Goal: Transaction & Acquisition: Download file/media

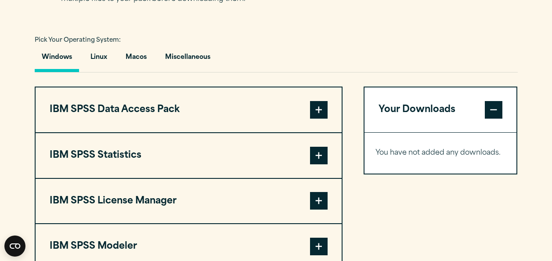
scroll to position [658, 0]
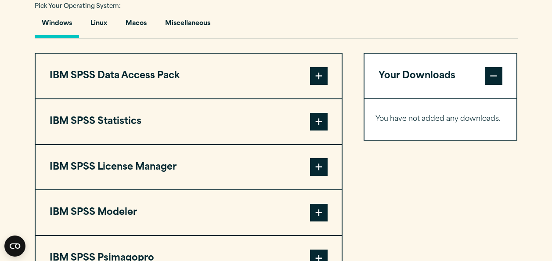
click at [322, 121] on span at bounding box center [319, 122] width 18 height 18
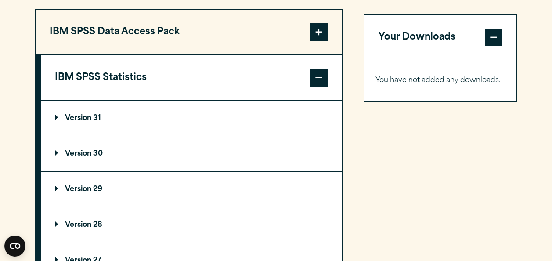
scroll to position [790, 0]
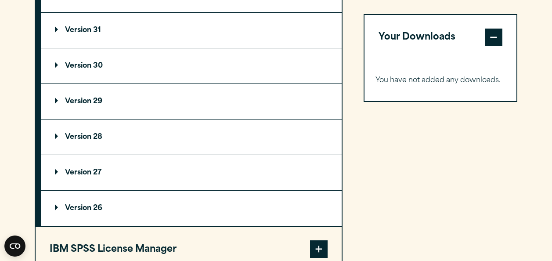
click at [73, 103] on p "Version 29" at bounding box center [78, 101] width 47 height 7
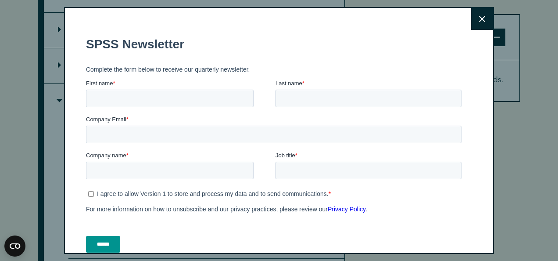
click at [479, 17] on icon at bounding box center [482, 19] width 6 height 7
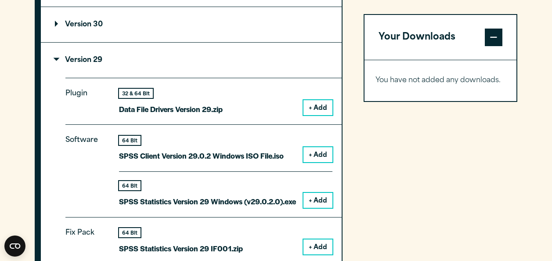
scroll to position [834, 0]
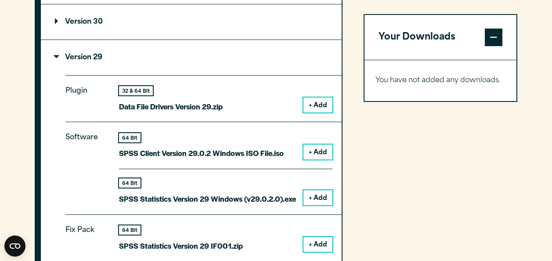
click at [321, 195] on button "+ Add" at bounding box center [317, 197] width 29 height 15
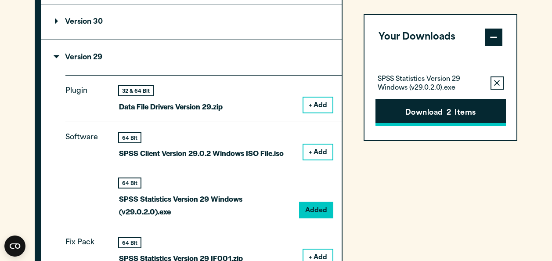
click at [426, 109] on button "Download 2 Items" at bounding box center [440, 112] width 130 height 27
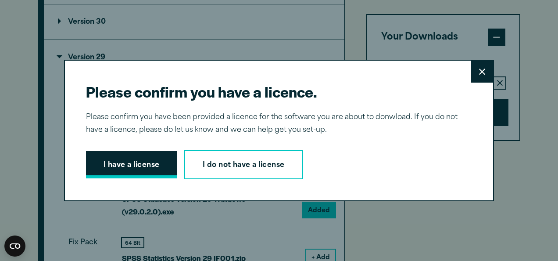
click at [153, 165] on button "I have a license" at bounding box center [131, 164] width 91 height 27
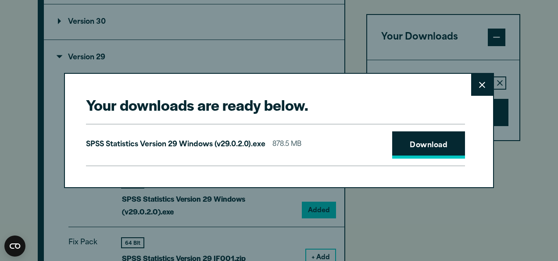
click at [422, 147] on link "Download" at bounding box center [428, 144] width 73 height 27
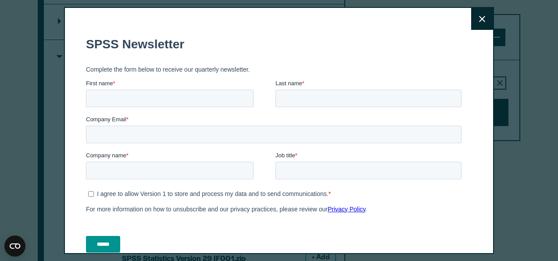
click at [239, 30] on fieldset "SPSS Newsletter" at bounding box center [275, 44] width 379 height 31
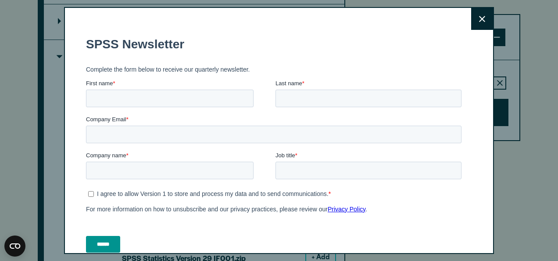
click at [471, 17] on button "Close" at bounding box center [482, 19] width 22 height 22
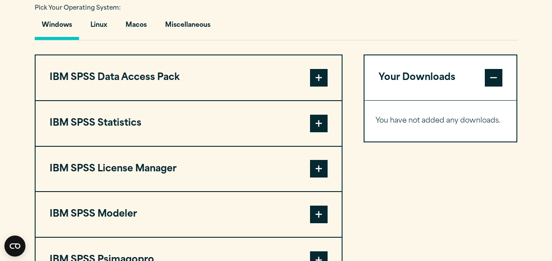
scroll to position [658, 0]
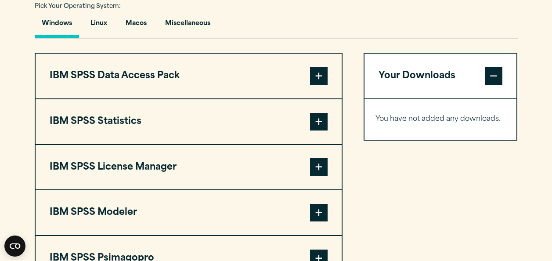
click at [317, 122] on span at bounding box center [319, 122] width 18 height 18
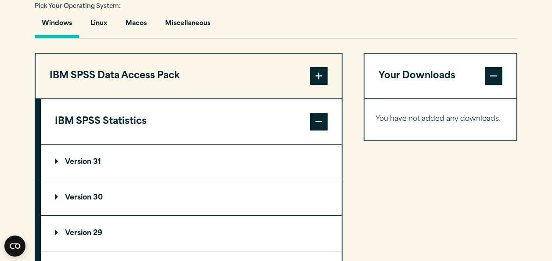
click at [81, 159] on p "Version 31" at bounding box center [78, 161] width 46 height 7
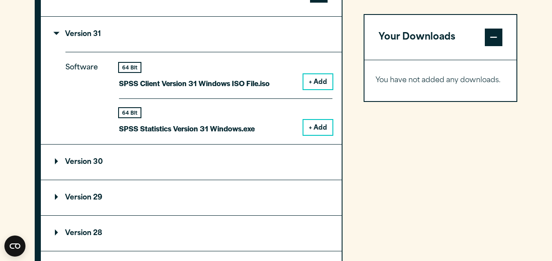
scroll to position [790, 0]
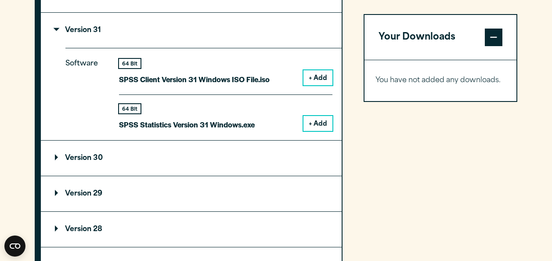
click at [320, 120] on button "+ Add" at bounding box center [317, 123] width 29 height 15
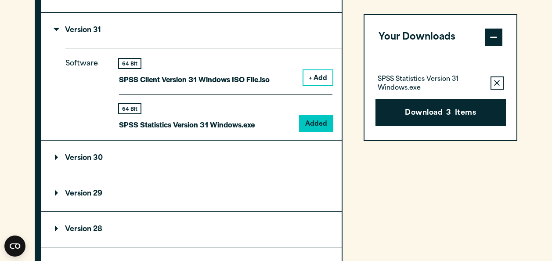
click at [283, 101] on div "64 Bit SPSS Statistics Version 31 Windows.exe Added" at bounding box center [225, 112] width 213 height 36
click at [323, 74] on button "+ Add" at bounding box center [317, 77] width 29 height 15
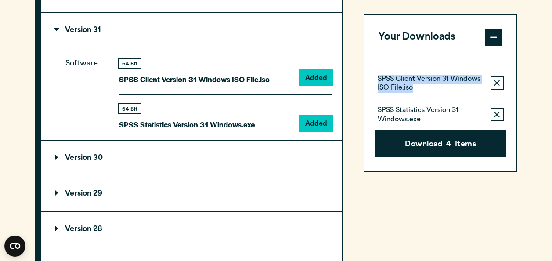
drag, startPoint x: 377, startPoint y: 81, endPoint x: 418, endPoint y: 95, distance: 42.6
click at [418, 95] on div "SPSS Client Version 31 Windows ISO File.iso Remove this item from your software…" at bounding box center [440, 86] width 130 height 25
drag, startPoint x: 418, startPoint y: 95, endPoint x: 392, endPoint y: 86, distance: 27.2
copy p "SPSS Client Version 31 Windows ISO File.iso"
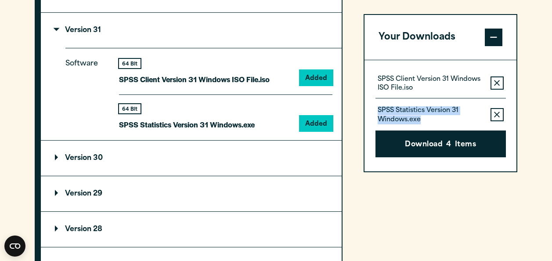
drag, startPoint x: 420, startPoint y: 119, endPoint x: 376, endPoint y: 111, distance: 44.8
click at [376, 111] on div "SPSS Statistics Version 31 Windows.exe Remove this item from your software down…" at bounding box center [440, 110] width 130 height 25
drag, startPoint x: 376, startPoint y: 111, endPoint x: 384, endPoint y: 113, distance: 8.6
copy p "SPSS Statistics Version 31 Windows.exe"
click at [498, 80] on icon "button" at bounding box center [497, 83] width 6 height 6
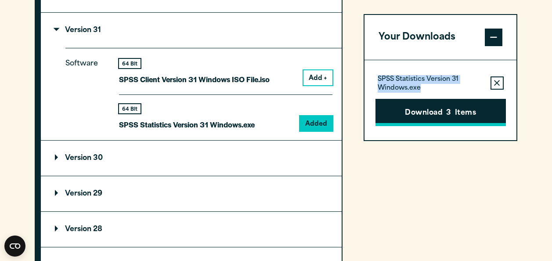
click at [462, 107] on button "Download 3 Items" at bounding box center [440, 112] width 130 height 27
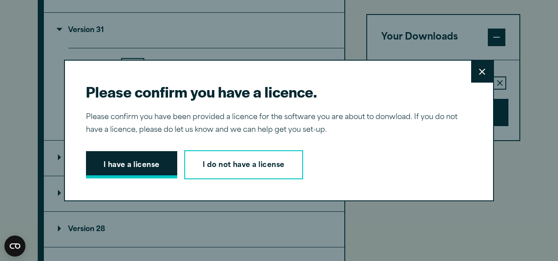
click at [131, 169] on button "I have a license" at bounding box center [131, 164] width 91 height 27
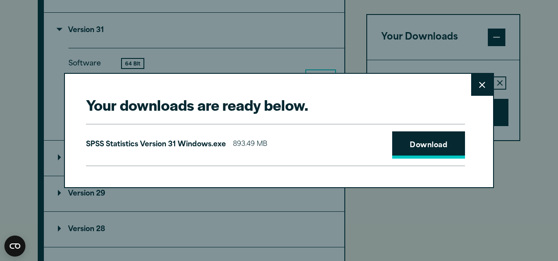
click at [413, 142] on link "Download" at bounding box center [428, 144] width 73 height 27
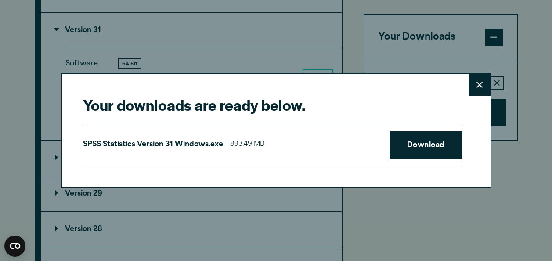
click at [504, 191] on div "Your downloads are ready below. Close SPSS Statistics Version 31 Windows.exe 89…" at bounding box center [276, 130] width 552 height 261
